Goal: Entertainment & Leisure: Consume media (video, audio)

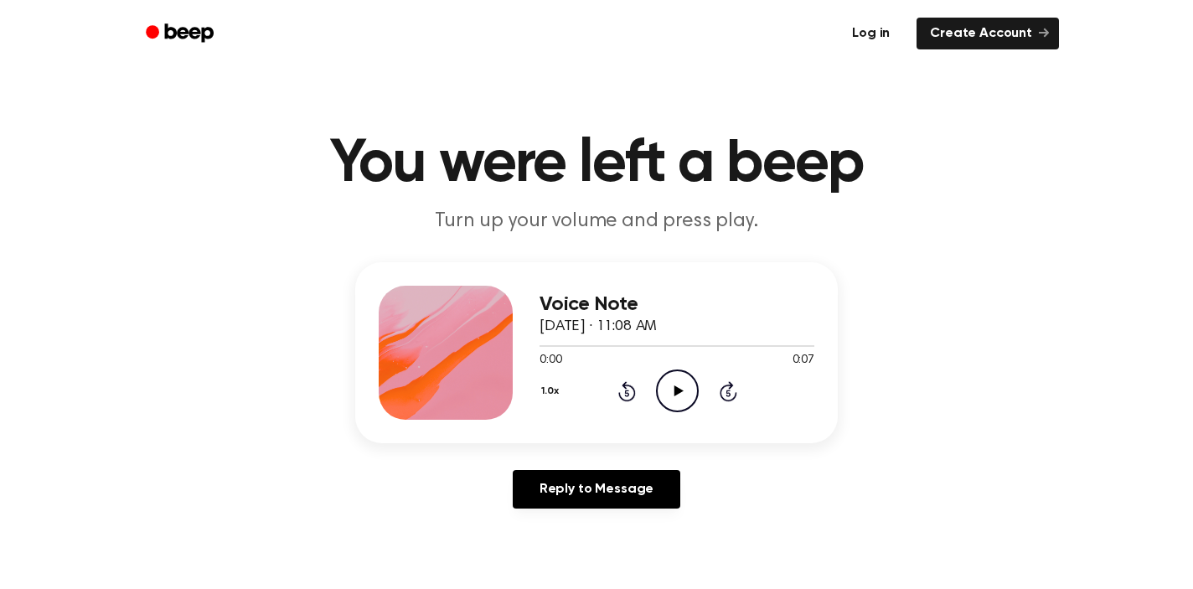
click at [683, 389] on icon "Play Audio" at bounding box center [677, 391] width 43 height 43
click at [670, 389] on icon "Play Audio" at bounding box center [677, 391] width 43 height 43
click at [670, 389] on icon "Pause Audio" at bounding box center [677, 391] width 43 height 43
click at [630, 390] on icon "Rewind 5 seconds" at bounding box center [627, 391] width 18 height 22
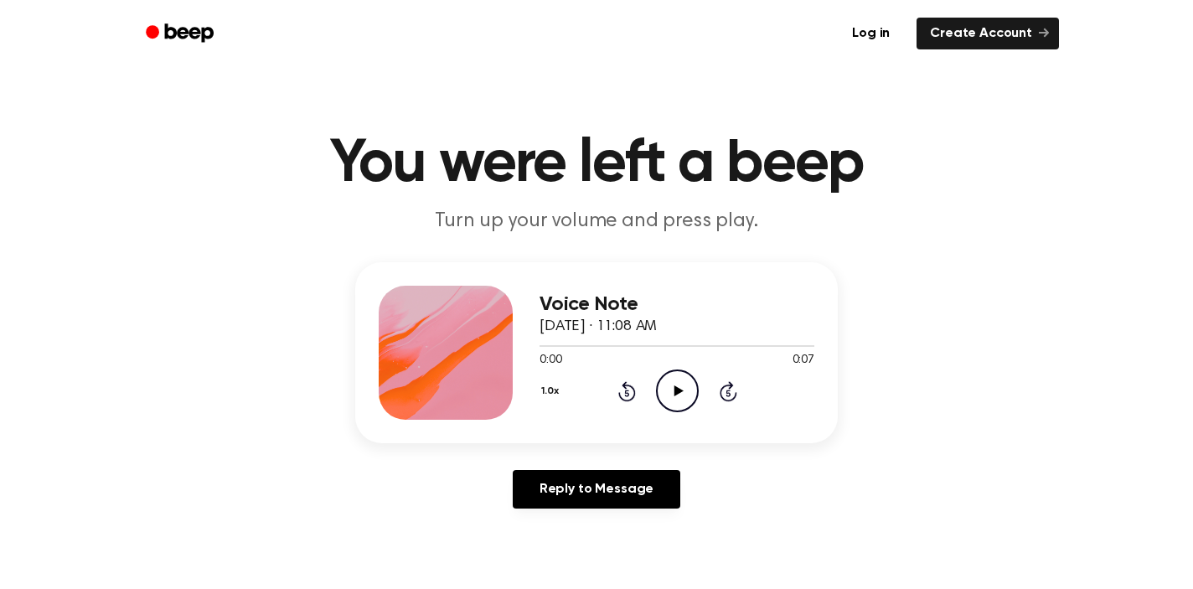
click at [668, 393] on icon "Play Audio" at bounding box center [677, 391] width 43 height 43
click at [677, 393] on icon "Pause Audio" at bounding box center [677, 391] width 43 height 43
click at [686, 385] on icon "Play Audio" at bounding box center [677, 391] width 43 height 43
click at [683, 402] on icon "Play Audio" at bounding box center [677, 391] width 43 height 43
click at [680, 390] on icon at bounding box center [678, 390] width 9 height 11
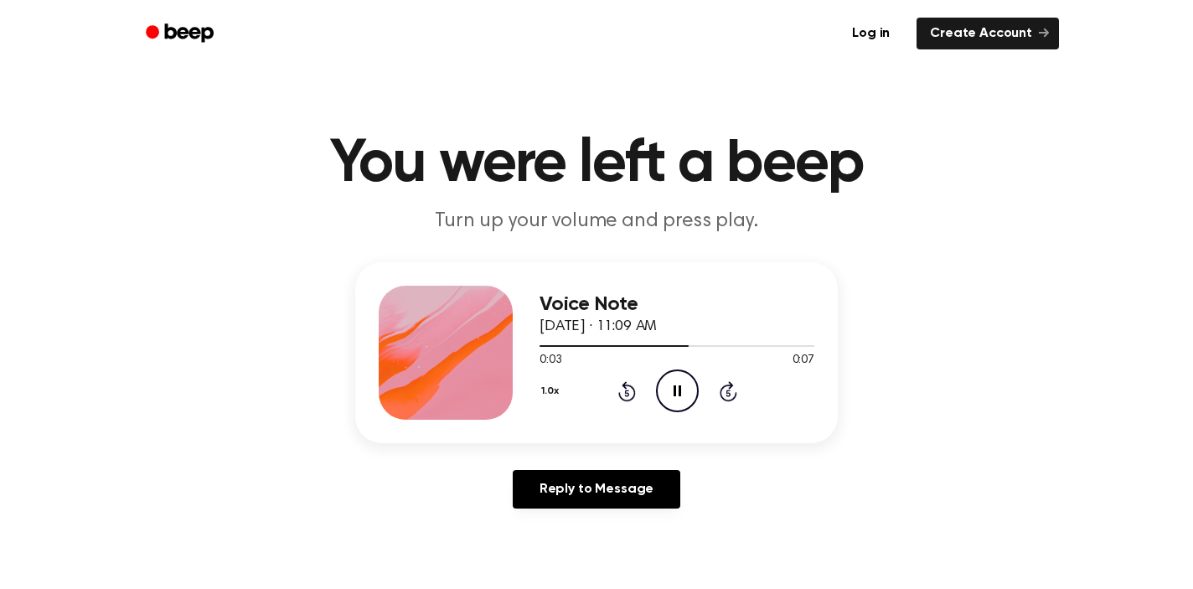
click at [628, 392] on icon "Rewind 5 seconds" at bounding box center [627, 391] width 18 height 22
click at [665, 397] on icon "Pause Audio" at bounding box center [677, 391] width 43 height 43
click at [665, 397] on icon "Play Audio" at bounding box center [677, 391] width 43 height 43
click at [670, 391] on icon "Pause Audio" at bounding box center [677, 391] width 43 height 43
click at [681, 396] on icon "Play Audio" at bounding box center [677, 391] width 43 height 43
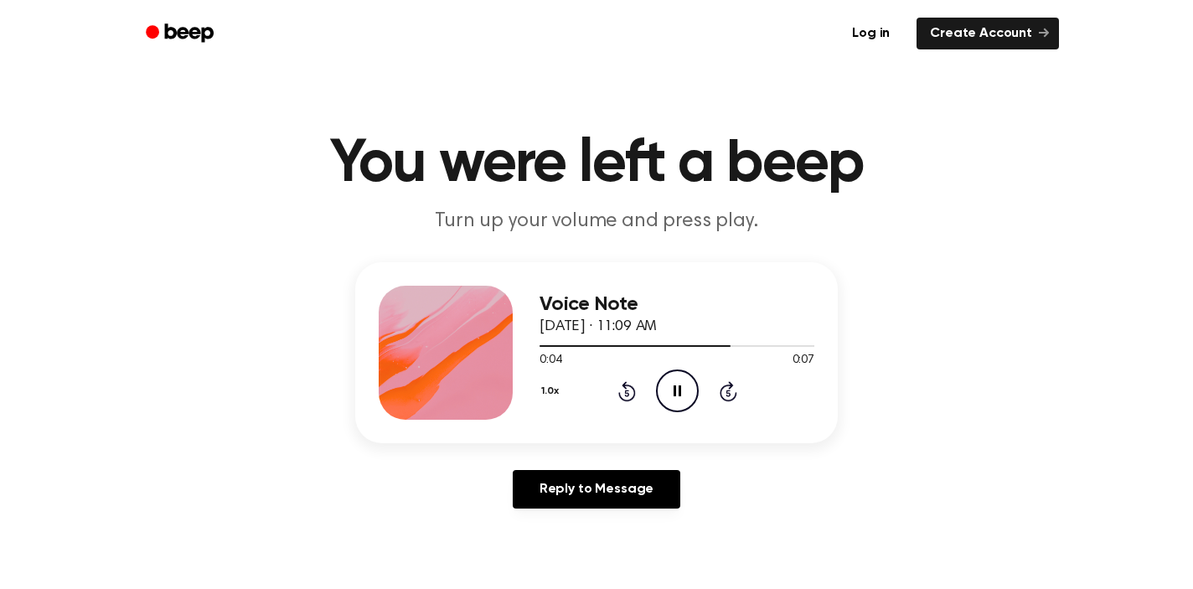
click at [681, 396] on icon "Pause Audio" at bounding box center [677, 391] width 43 height 43
click at [648, 342] on div at bounding box center [677, 345] width 275 height 13
click at [657, 398] on circle at bounding box center [677, 390] width 41 height 41
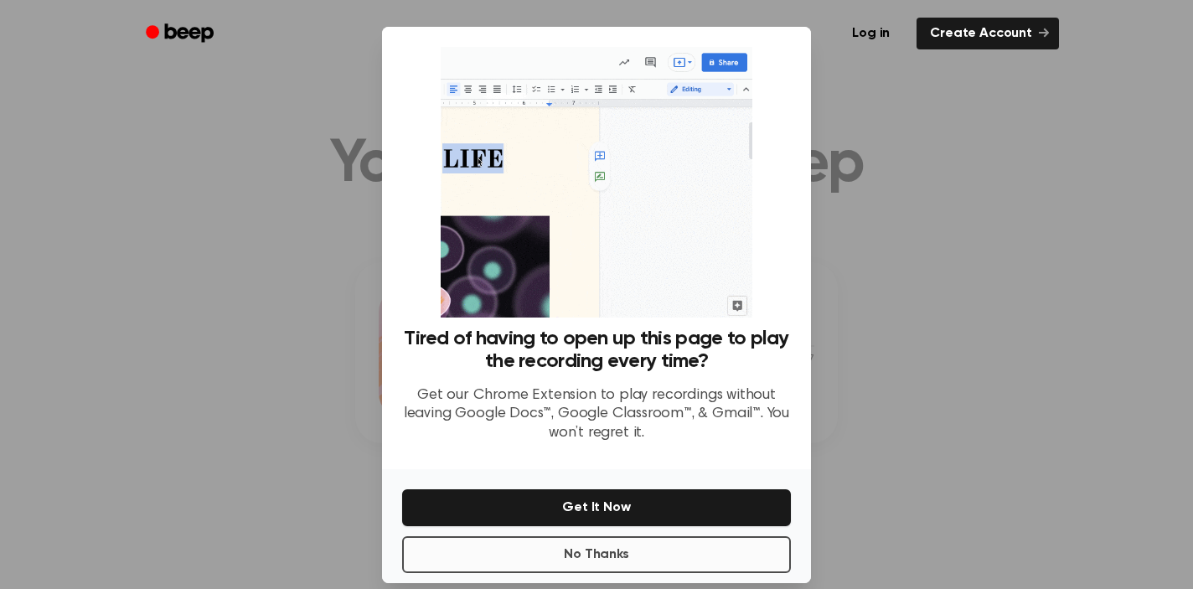
click at [623, 540] on button "No Thanks" at bounding box center [596, 554] width 389 height 37
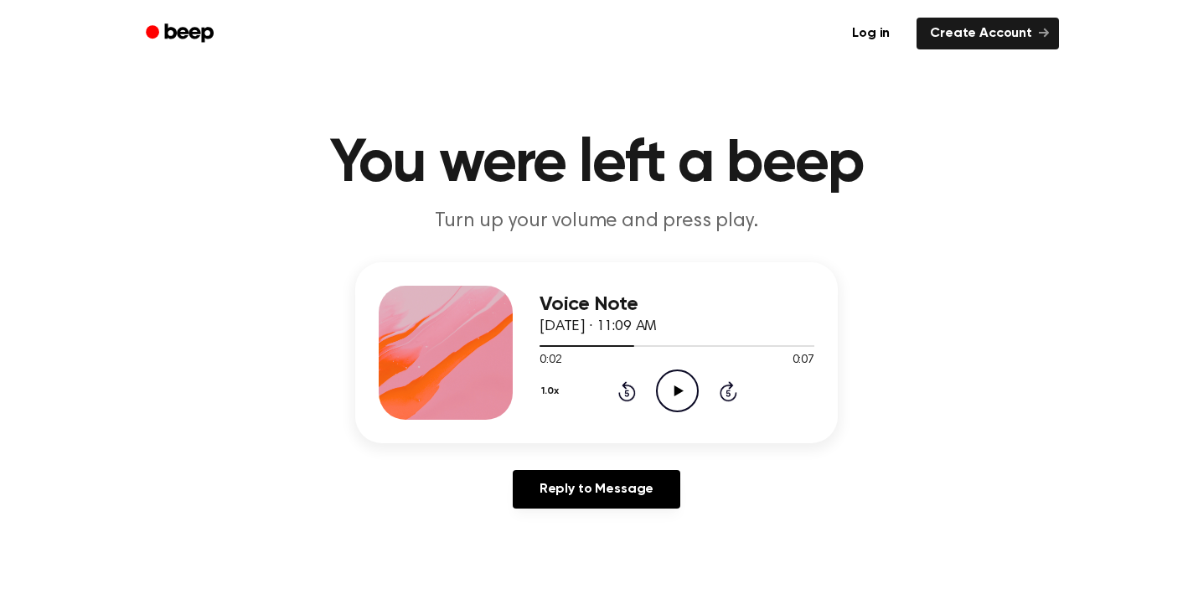
click at [664, 407] on circle at bounding box center [677, 390] width 41 height 41
click at [690, 394] on icon "Pause Audio" at bounding box center [677, 391] width 43 height 43
click at [622, 382] on icon "Rewind 5 seconds" at bounding box center [627, 391] width 18 height 22
click at [672, 396] on icon "Play Audio" at bounding box center [677, 391] width 43 height 43
click at [676, 384] on icon "Pause Audio" at bounding box center [677, 391] width 43 height 43
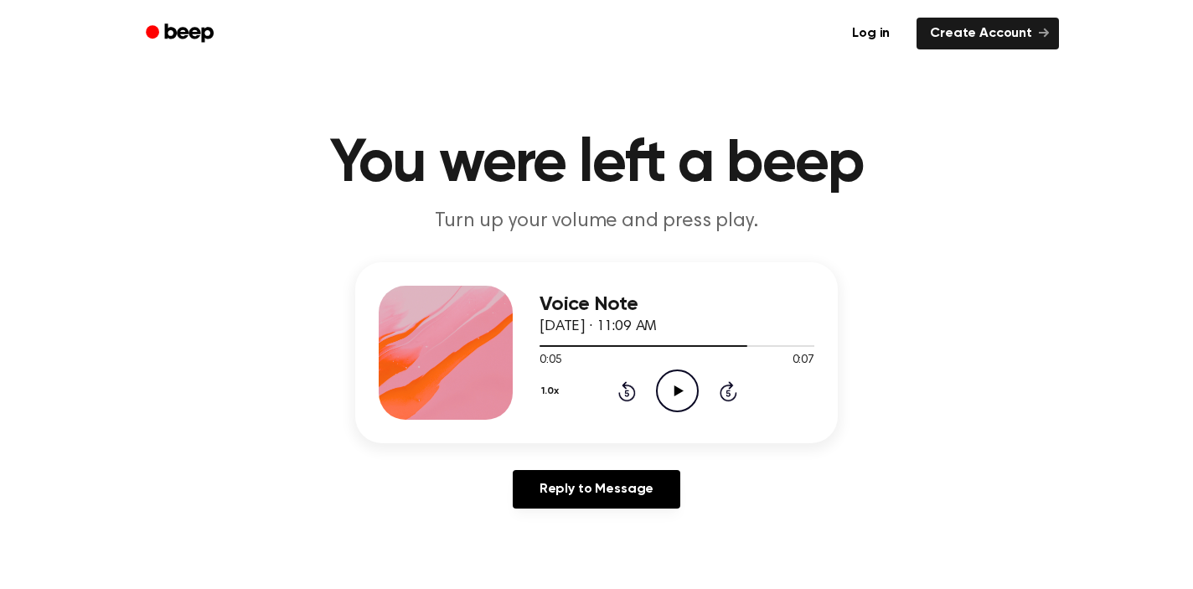
click at [676, 384] on icon "Play Audio" at bounding box center [677, 391] width 43 height 43
